Goal: Check status: Check status

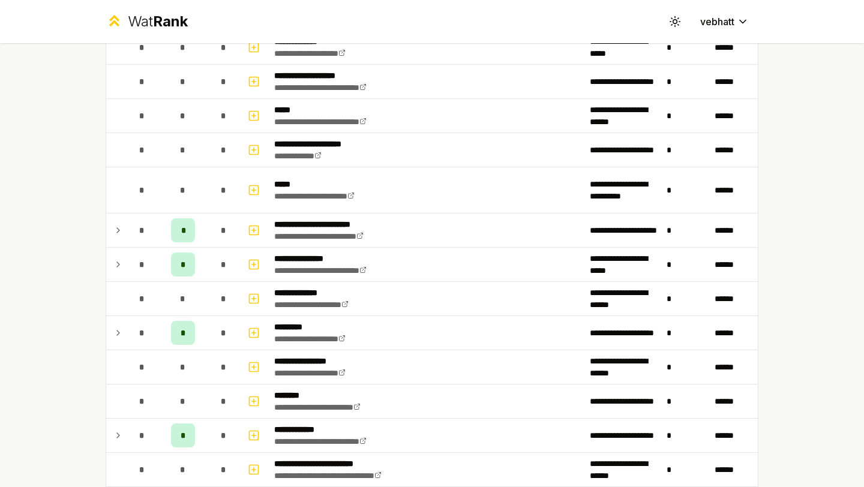
scroll to position [513, 0]
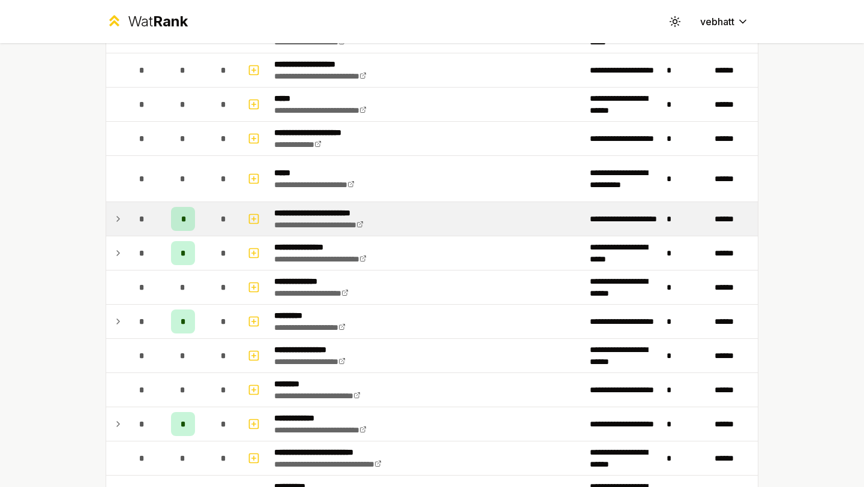
click at [118, 214] on icon at bounding box center [118, 219] width 10 height 14
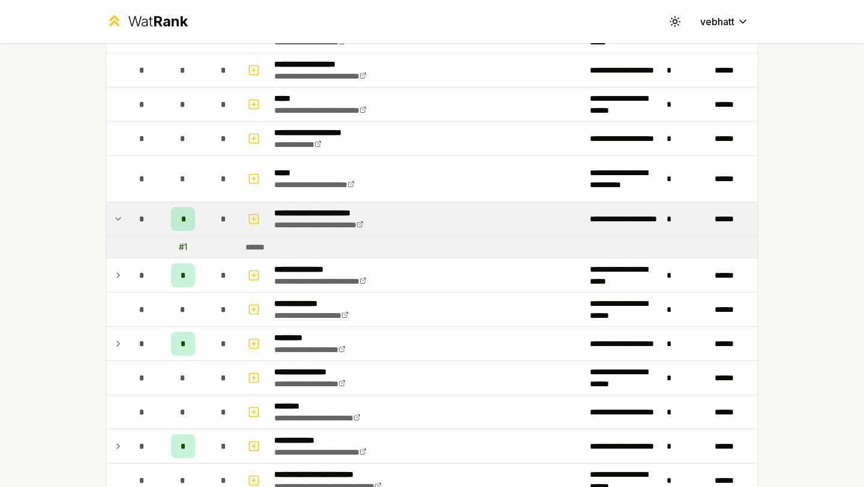
click at [118, 214] on icon at bounding box center [118, 219] width 10 height 14
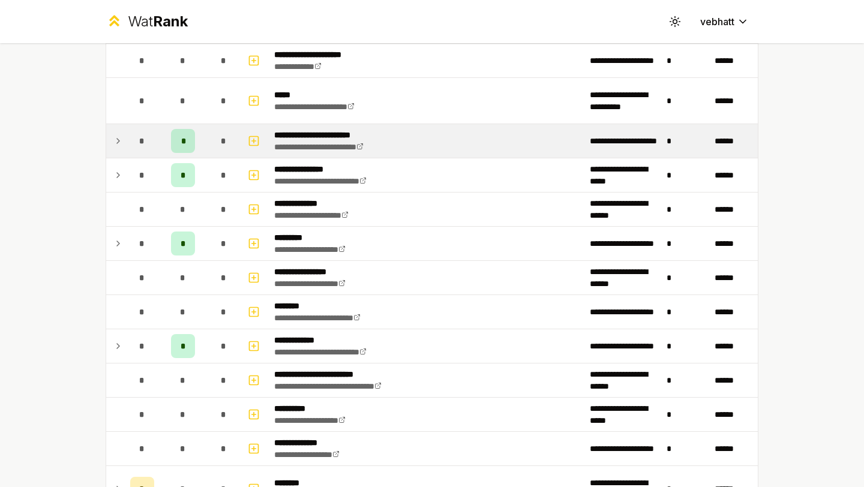
scroll to position [0, 0]
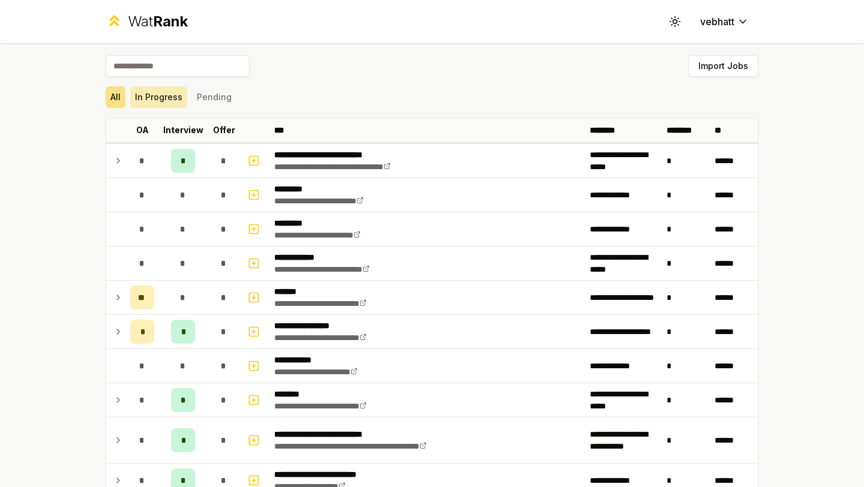
click at [166, 104] on button "In Progress" at bounding box center [158, 97] width 57 height 22
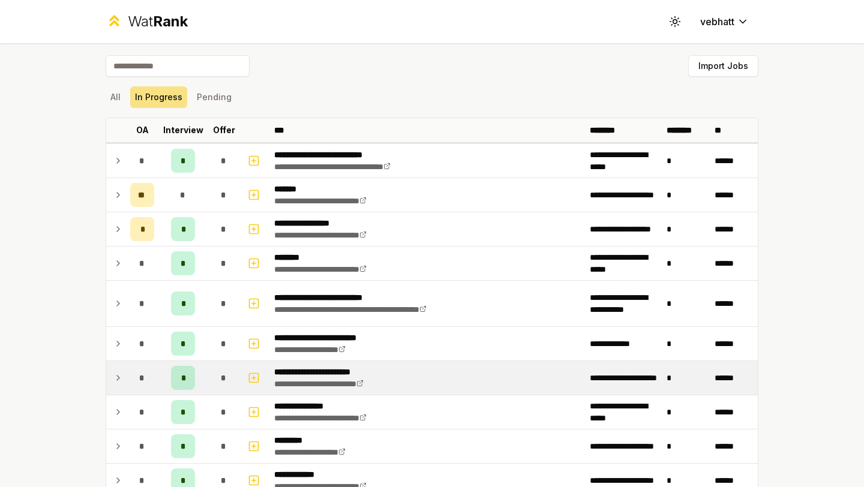
click at [85, 167] on div "**********" at bounding box center [432, 243] width 864 height 487
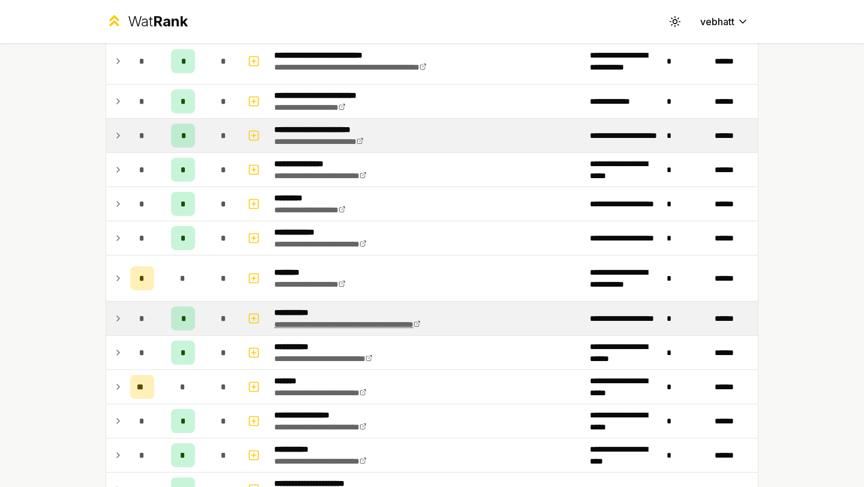
scroll to position [238, 0]
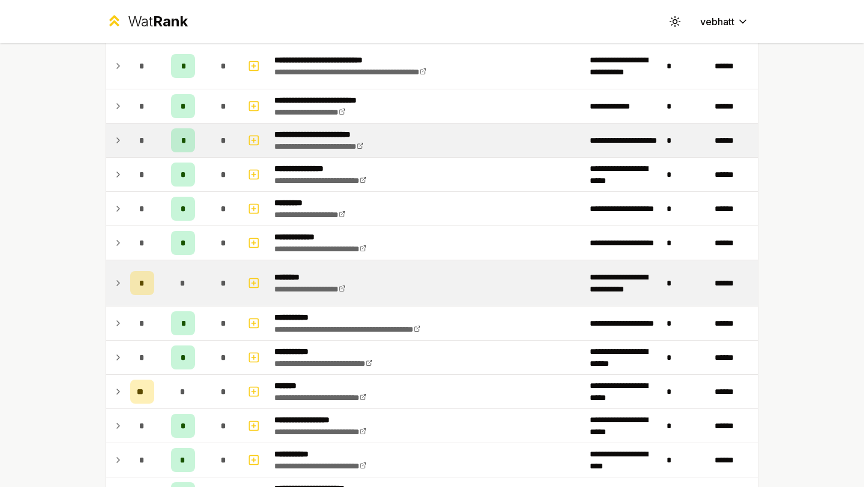
click at [118, 277] on icon at bounding box center [118, 283] width 10 height 14
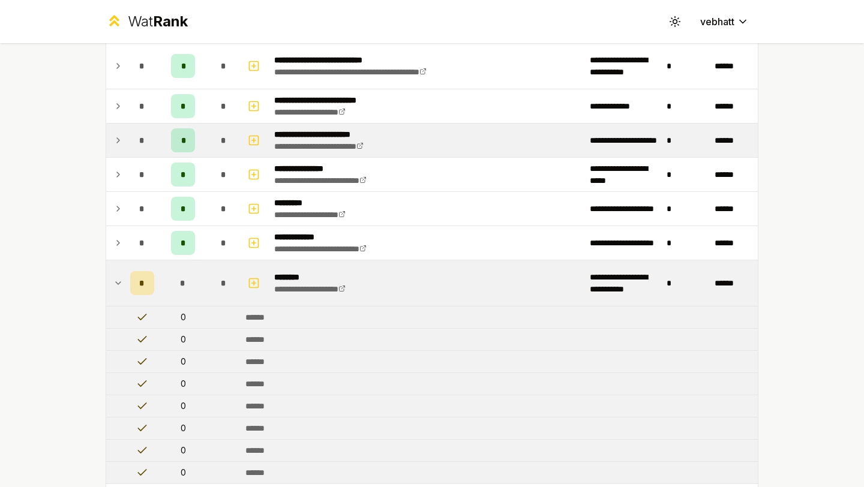
click at [116, 277] on icon at bounding box center [118, 283] width 10 height 14
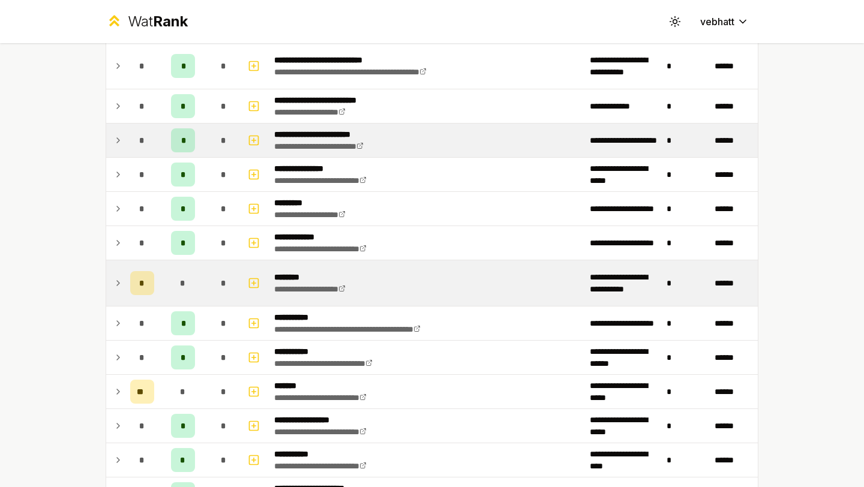
click at [116, 277] on icon at bounding box center [118, 283] width 10 height 14
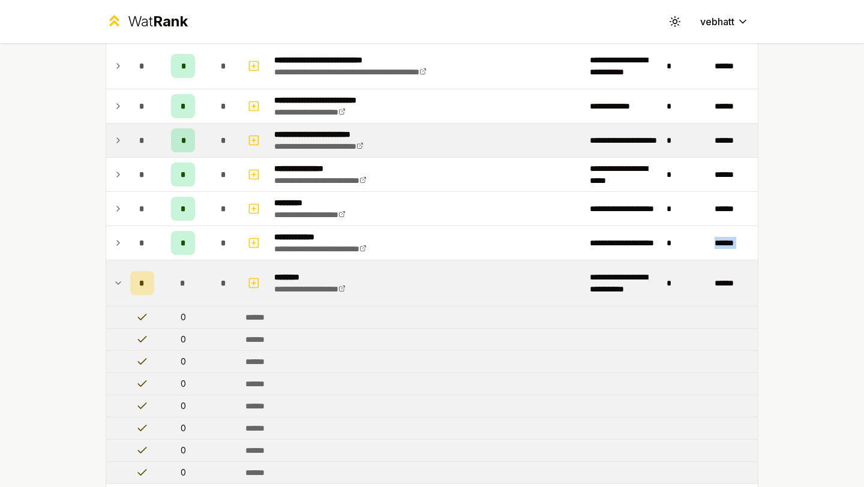
click at [116, 277] on icon at bounding box center [118, 283] width 10 height 14
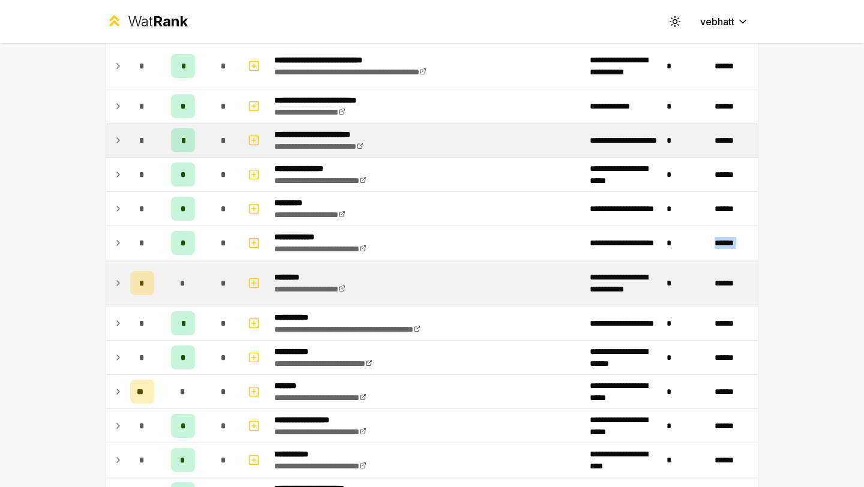
scroll to position [185, 0]
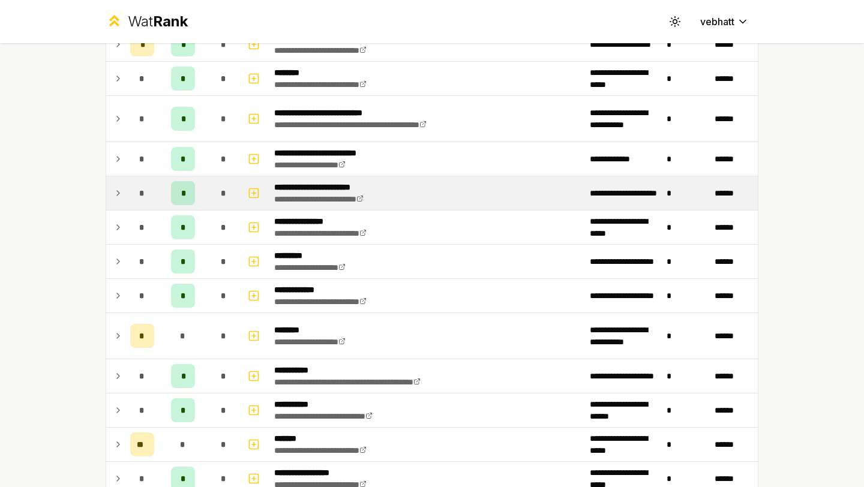
click at [0, 205] on div "**********" at bounding box center [432, 243] width 864 height 487
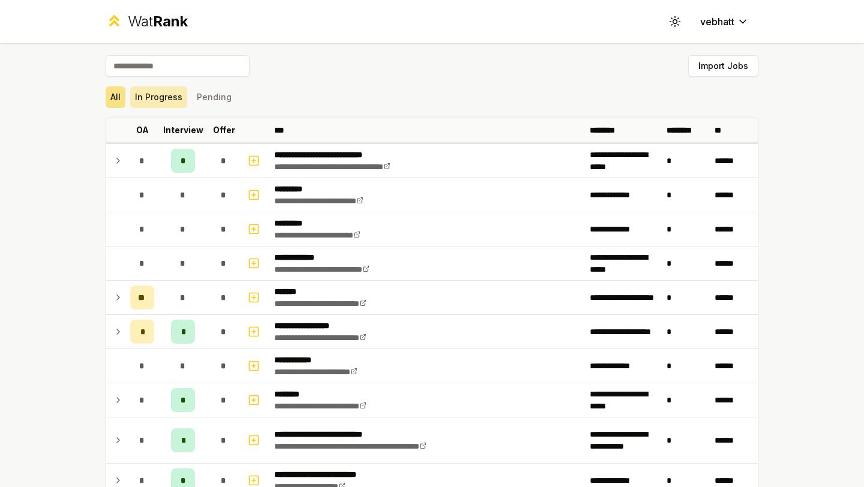
click at [161, 96] on button "In Progress" at bounding box center [158, 97] width 57 height 22
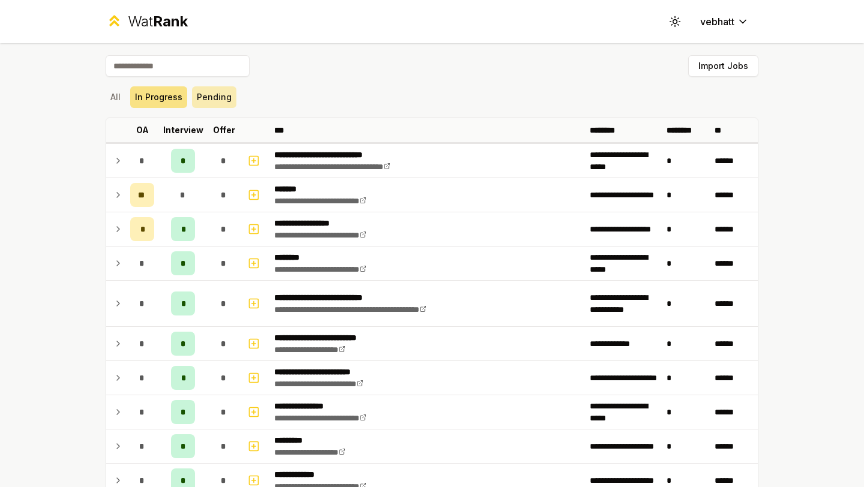
click at [221, 96] on button "Pending" at bounding box center [214, 97] width 44 height 22
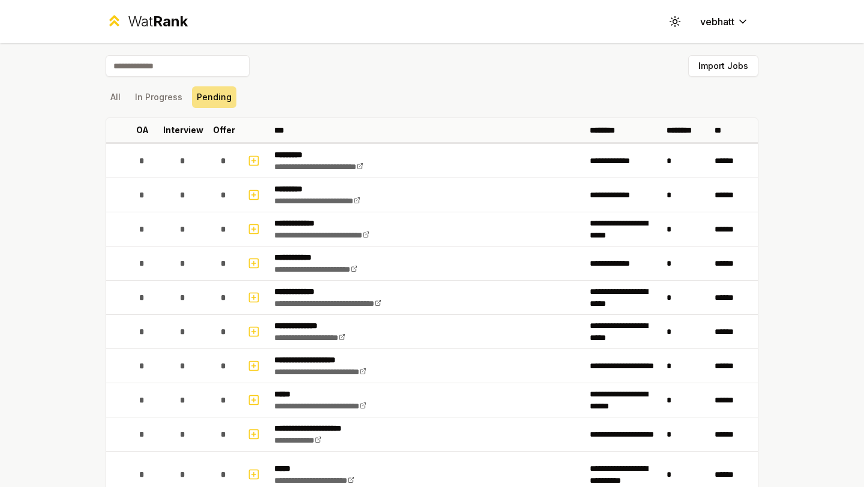
click at [166, 109] on div "All In Progress Pending" at bounding box center [432, 97] width 653 height 31
click at [157, 95] on button "In Progress" at bounding box center [158, 97] width 57 height 22
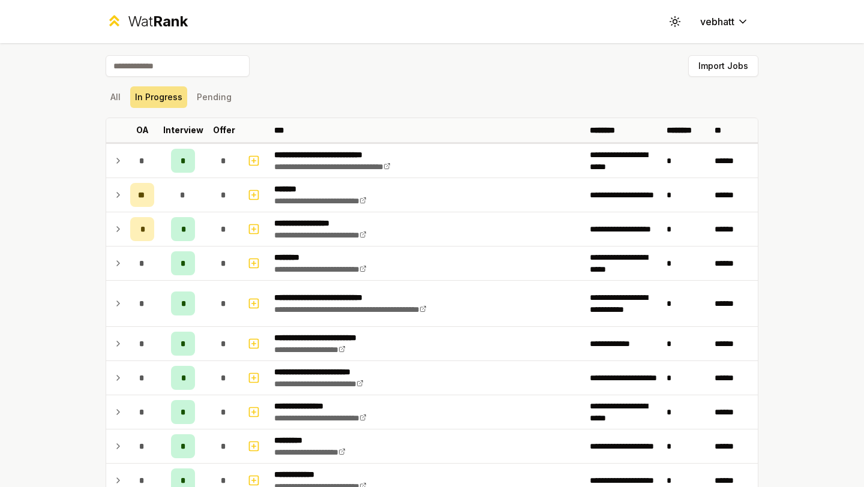
click at [308, 86] on div "All In Progress Pending" at bounding box center [432, 97] width 653 height 22
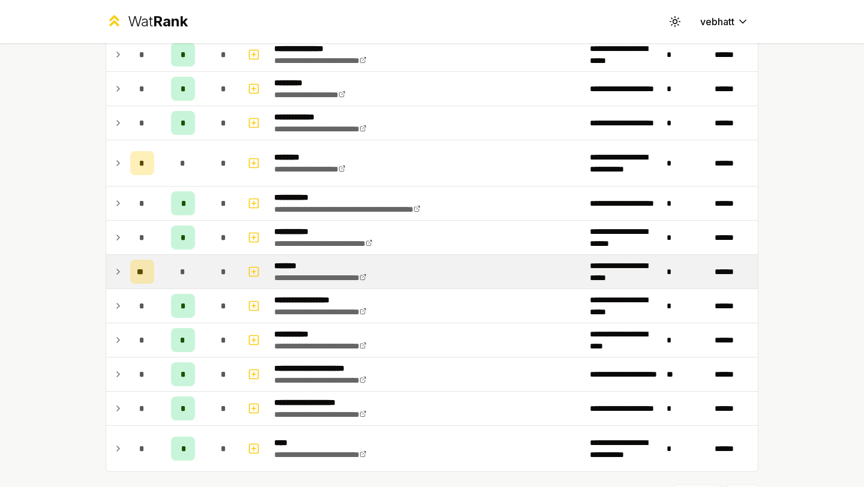
scroll to position [350, 0]
